Goal: Information Seeking & Learning: Learn about a topic

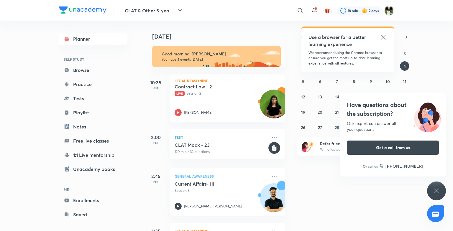
click at [385, 38] on icon at bounding box center [383, 37] width 7 height 7
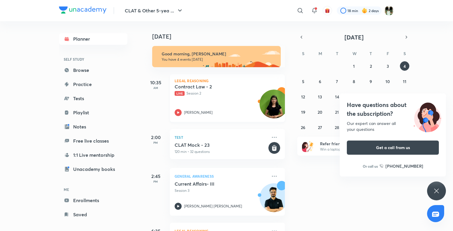
click at [242, 88] on h5 "Contract Law - 2" at bounding box center [210, 87] width 73 height 6
